Goal: Check status: Check status

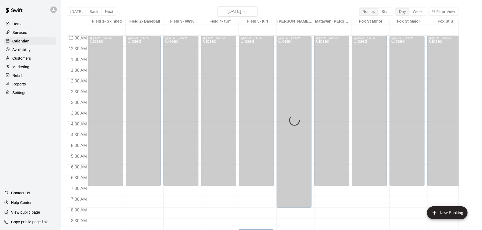
scroll to position [153, 0]
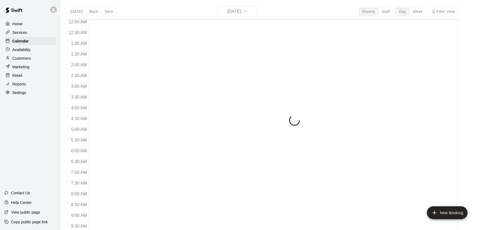
click at [247, 13] on div "[DATE] Back [DATE][DATE] Rooms Staff Day Week Filter View 12:00 AM 12:30 AM 1:0…" at bounding box center [263, 121] width 392 height 230
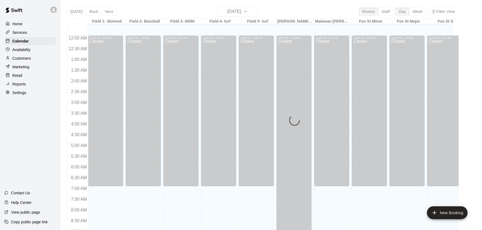
scroll to position [283, 0]
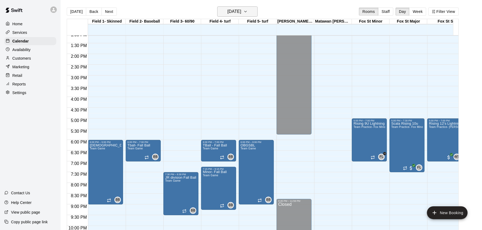
click at [252, 12] on button "[DATE]" at bounding box center [237, 11] width 40 height 10
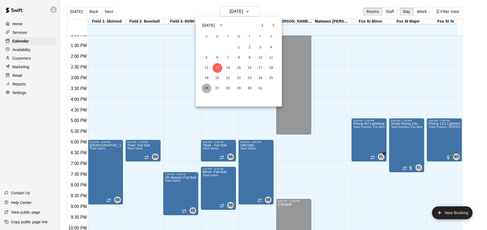
click at [208, 87] on button "26" at bounding box center [207, 89] width 10 height 10
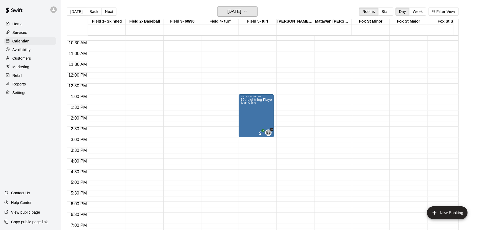
scroll to position [211, 0]
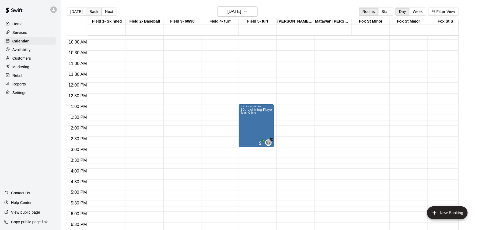
click at [93, 13] on button "Back" at bounding box center [94, 12] width 16 height 8
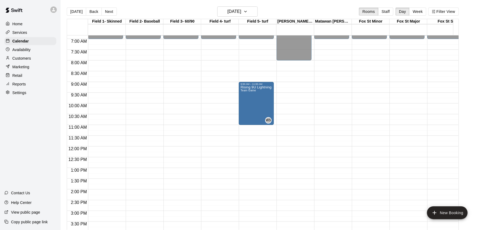
scroll to position [139, 0]
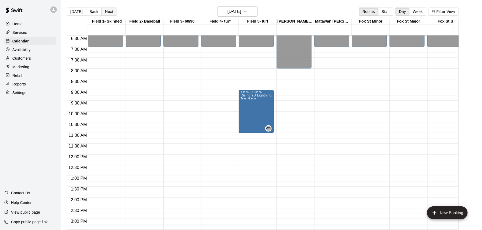
click at [109, 13] on button "Next" at bounding box center [108, 12] width 15 height 8
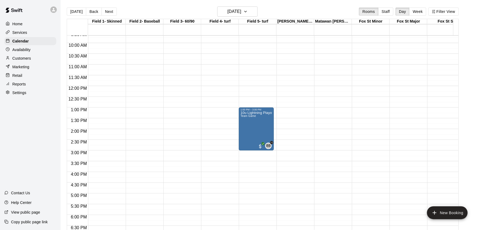
scroll to position [211, 0]
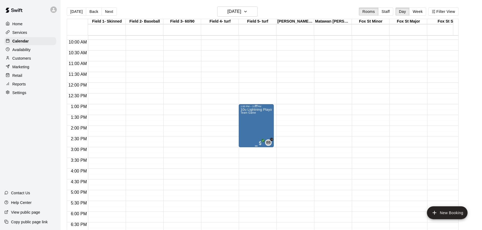
click at [260, 132] on div "10u Lightning Playoffs Team Game" at bounding box center [256, 223] width 32 height 230
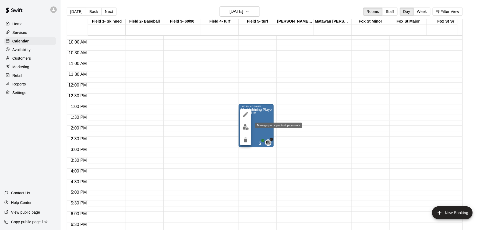
click at [243, 128] on img "edit" at bounding box center [246, 127] width 6 height 6
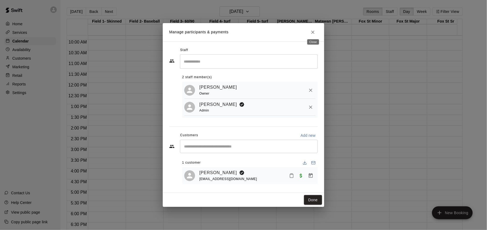
click at [314, 31] on icon "Close" at bounding box center [312, 32] width 3 height 3
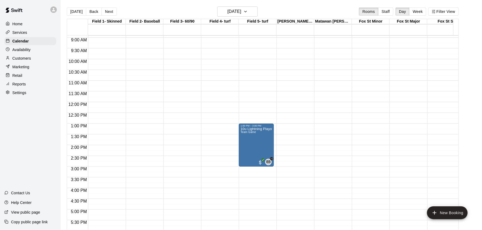
scroll to position [176, 0]
